Goal: Task Accomplishment & Management: Complete application form

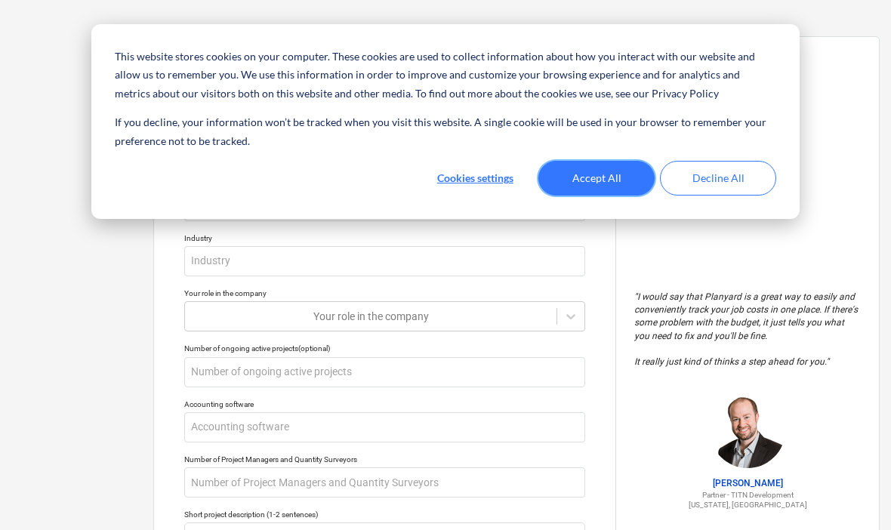
click at [611, 179] on button "Accept All" at bounding box center [597, 178] width 116 height 35
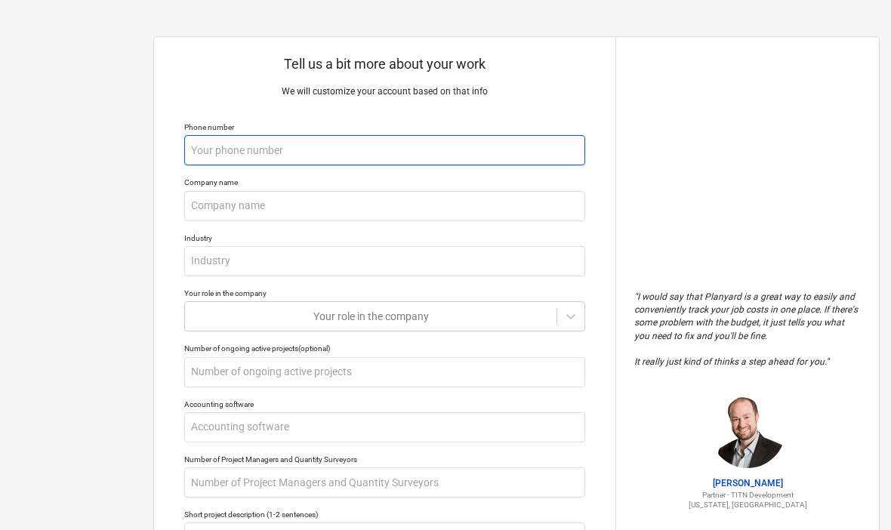
click at [473, 147] on input "text" at bounding box center [384, 150] width 401 height 30
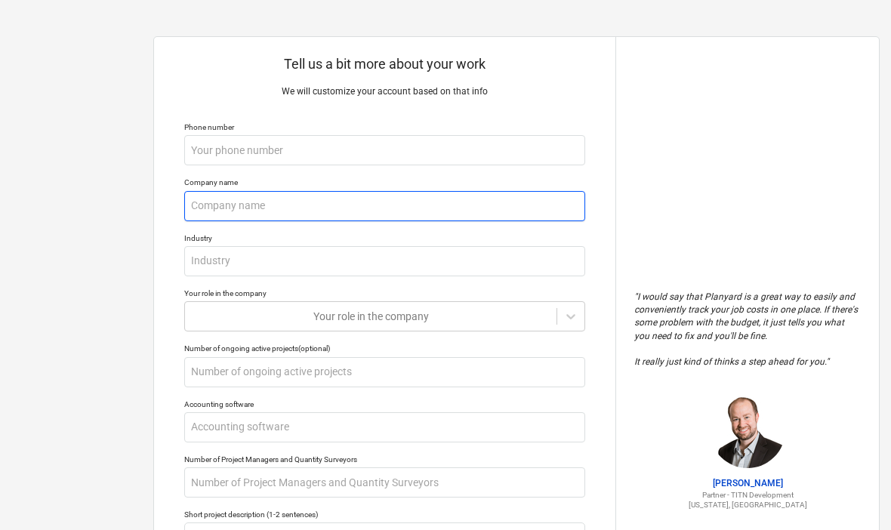
click at [395, 204] on input "text" at bounding box center [384, 206] width 401 height 30
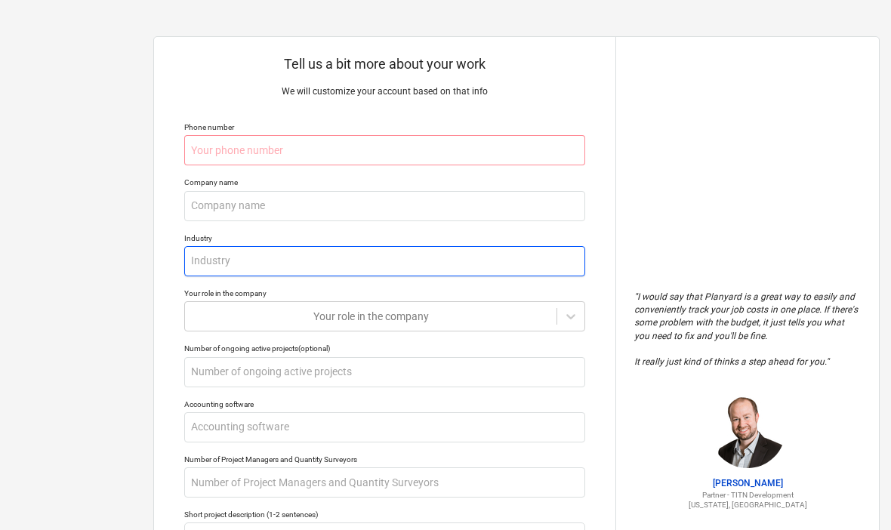
click at [380, 269] on input "text" at bounding box center [384, 261] width 401 height 30
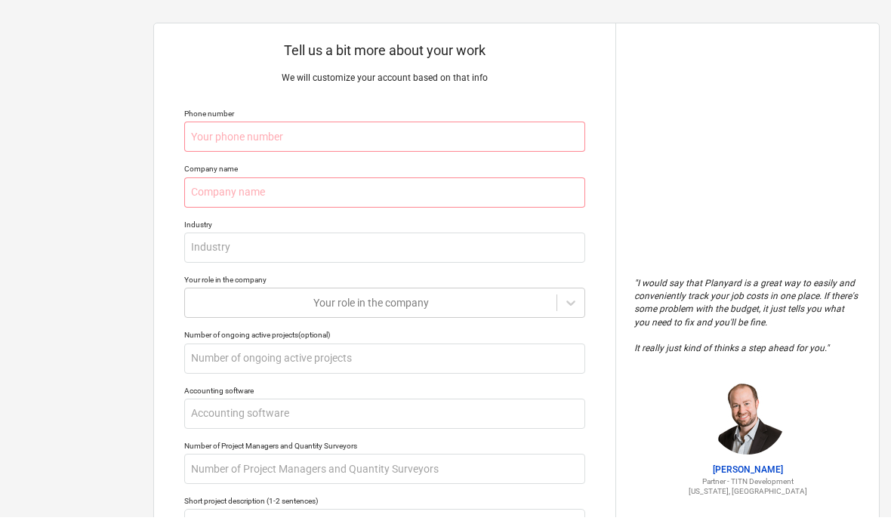
type textarea "x"
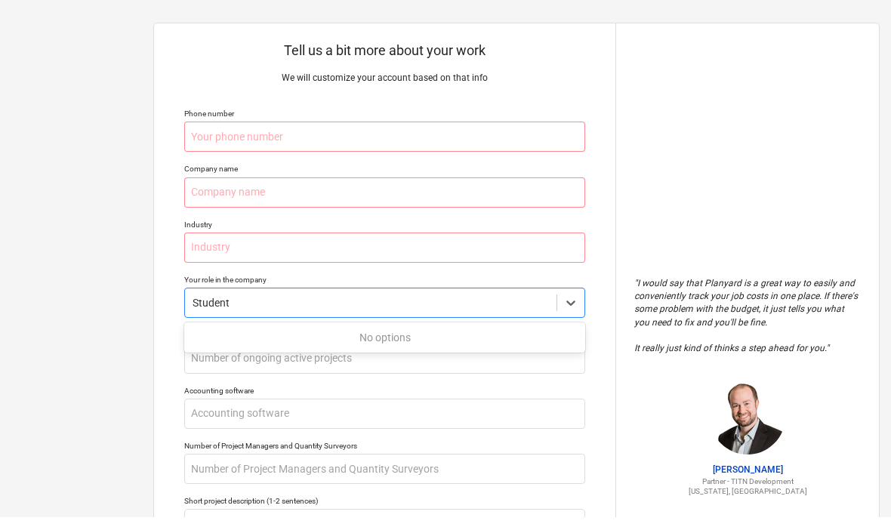
type input "Student"
type textarea "x"
click at [594, 400] on div "Tell us a bit more about your work We will customize your account based on that…" at bounding box center [385, 400] width 462 height 727
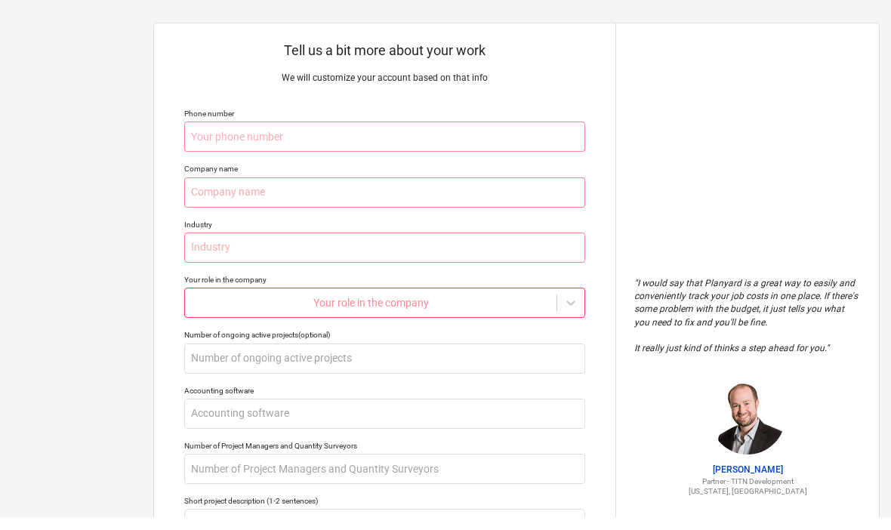
scroll to position [14, 0]
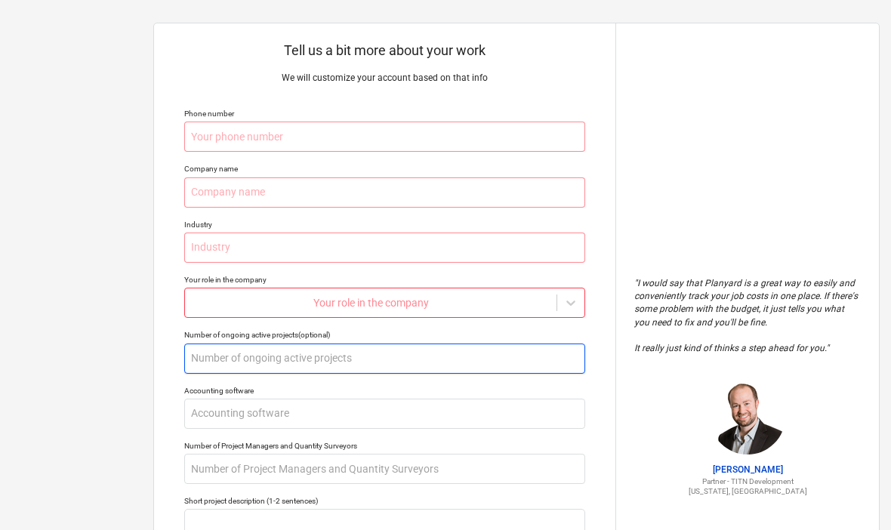
click at [468, 364] on input "text" at bounding box center [384, 359] width 401 height 30
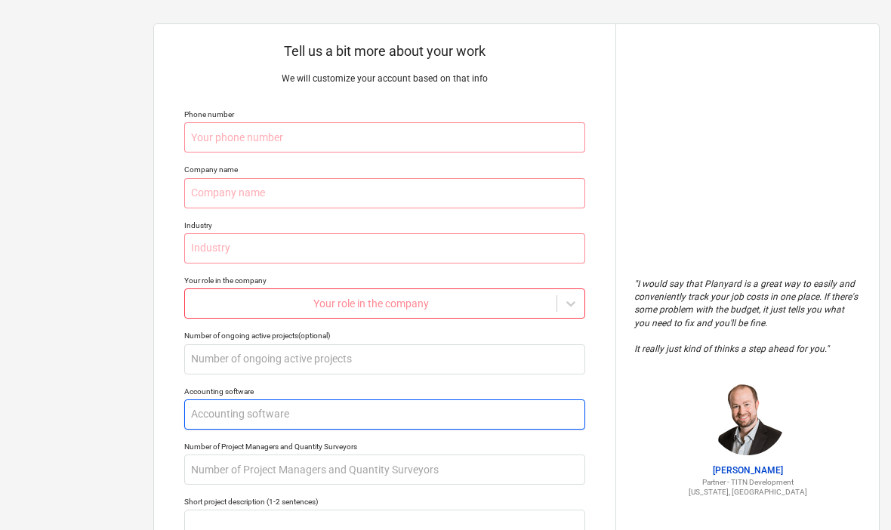
click at [402, 410] on input "text" at bounding box center [384, 415] width 401 height 30
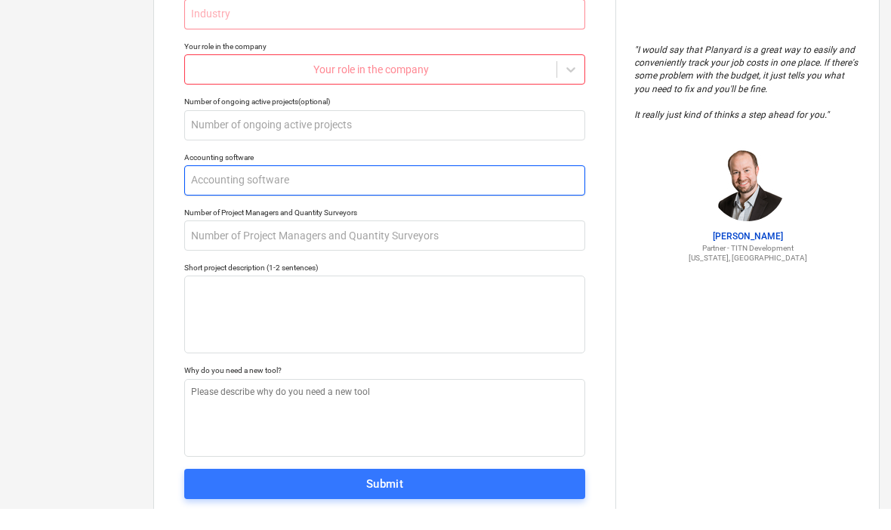
scroll to position [226, 0]
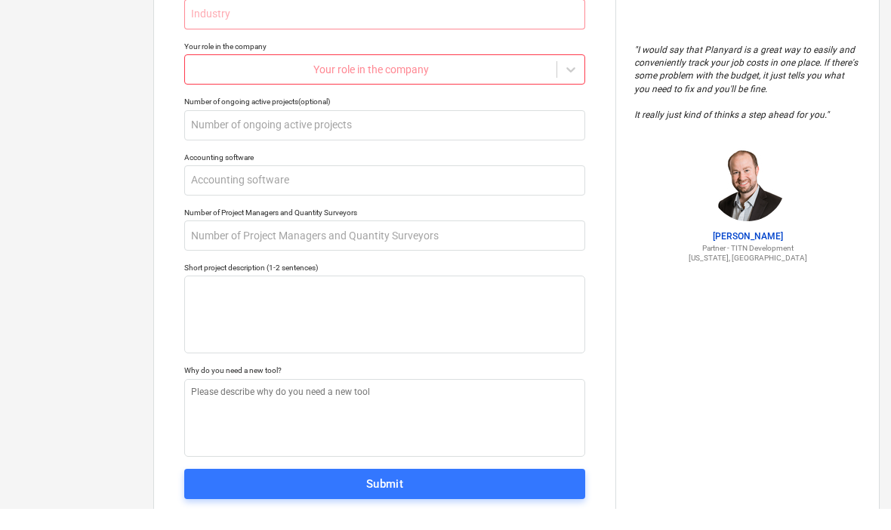
click at [453, 496] on span "Submit" at bounding box center [385, 506] width 368 height 20
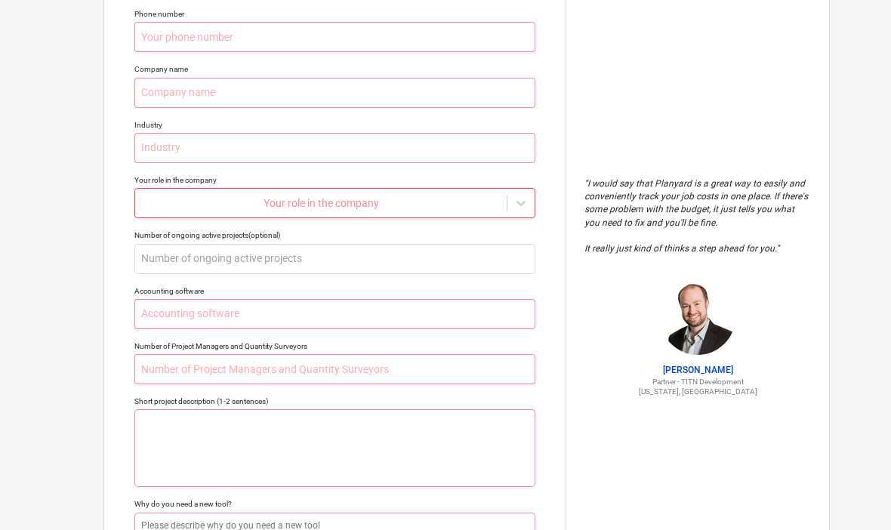
scroll to position [0, 142]
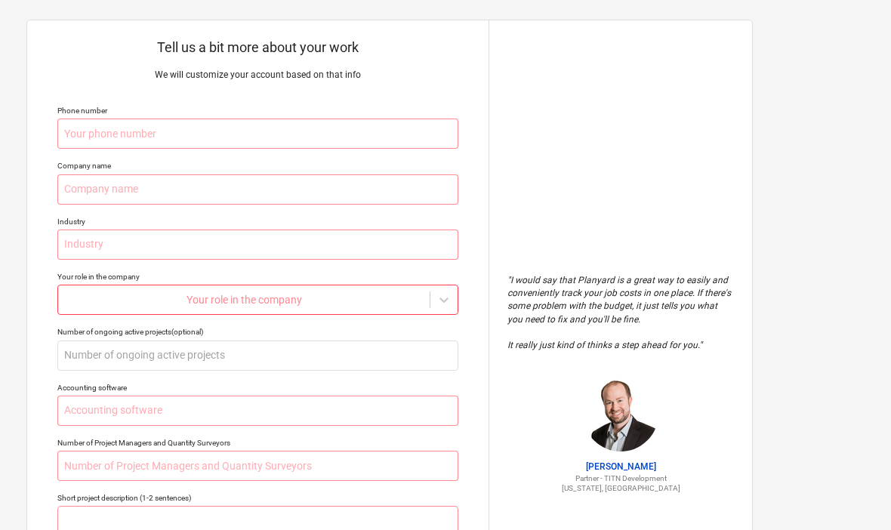
type textarea "x"
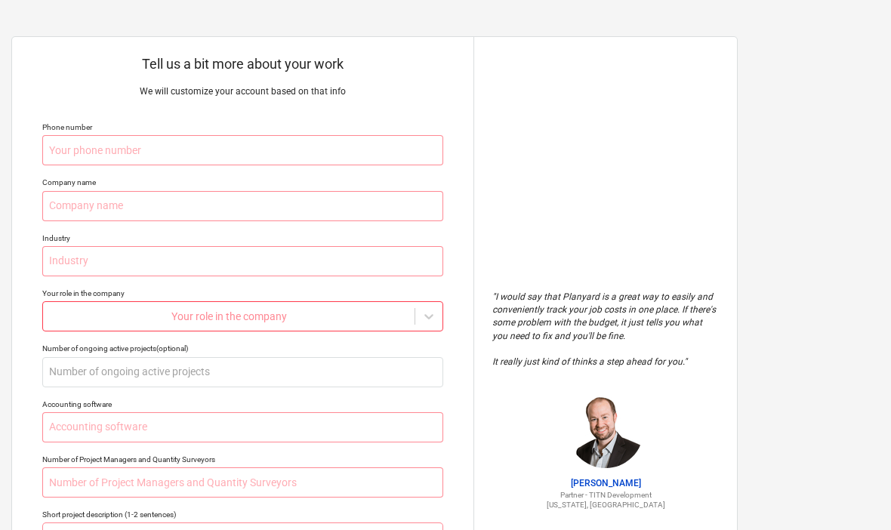
scroll to position [0, 0]
